Goal: Find contact information: Find contact information

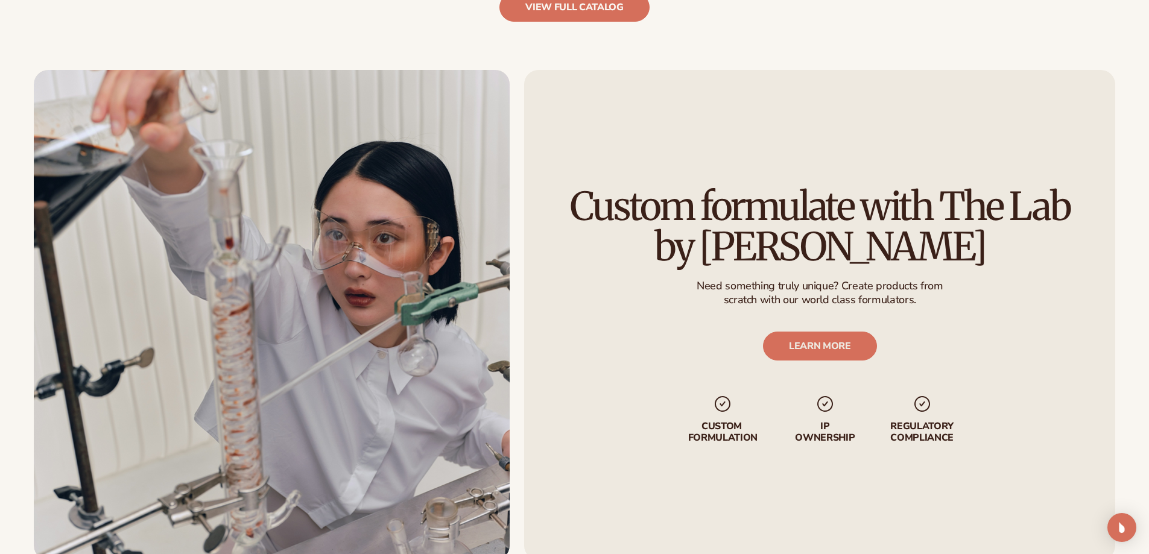
scroll to position [2568, 0]
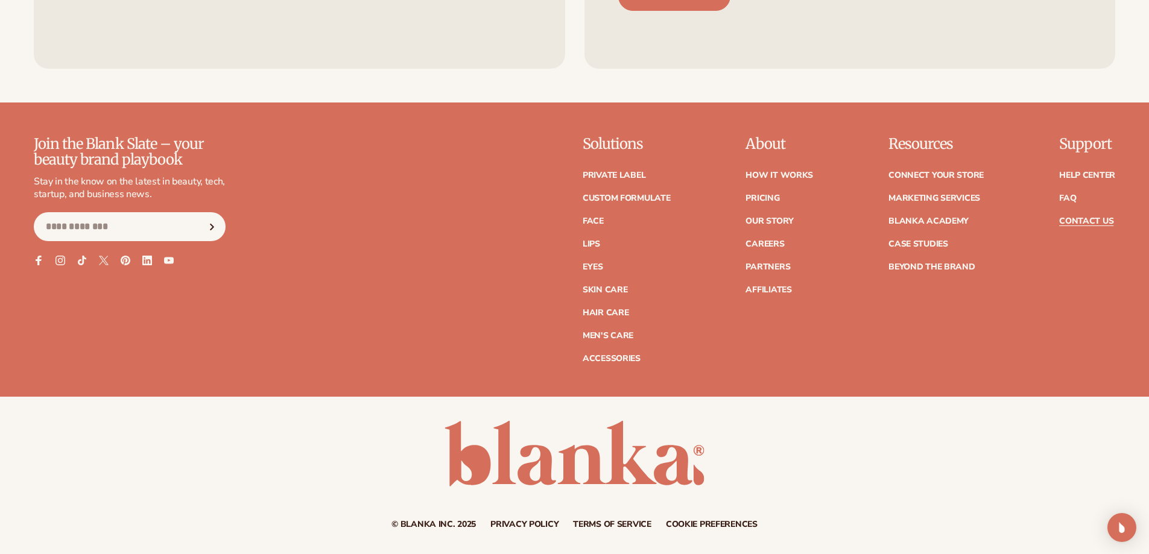
click at [1089, 218] on link "Contact Us" at bounding box center [1086, 221] width 54 height 8
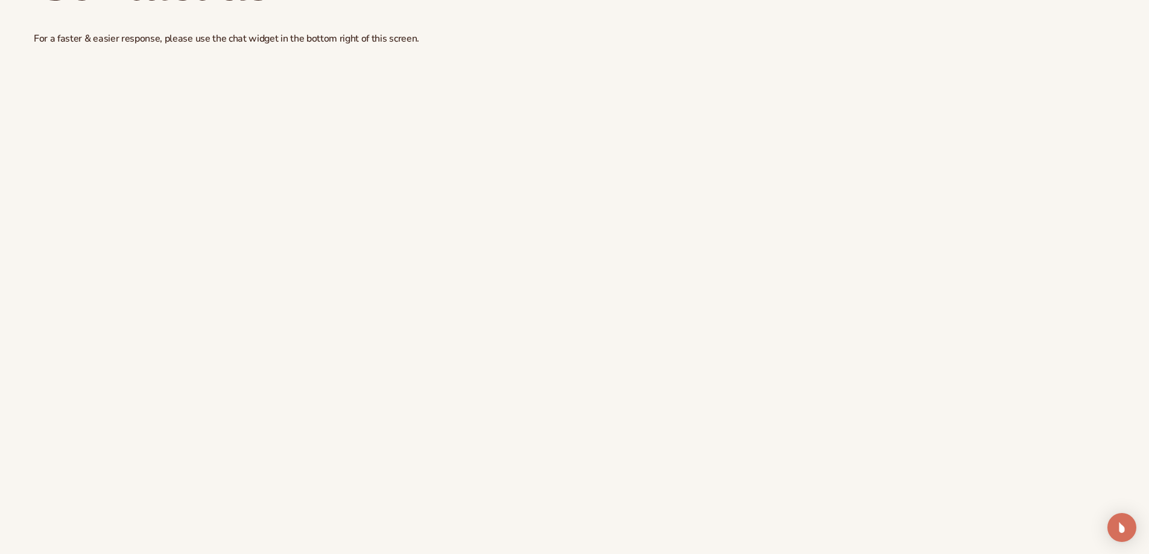
scroll to position [121, 0]
